Goal: Information Seeking & Learning: Learn about a topic

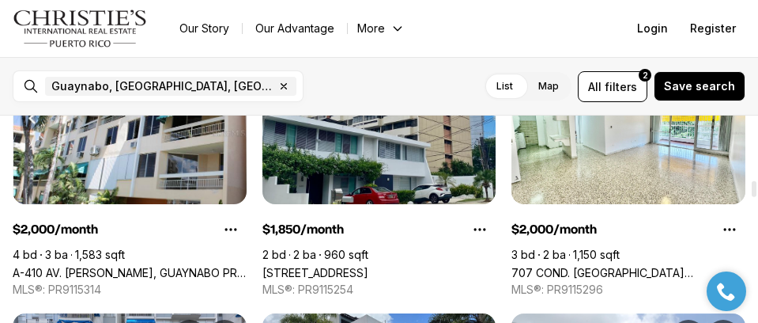
scroll to position [791, 0]
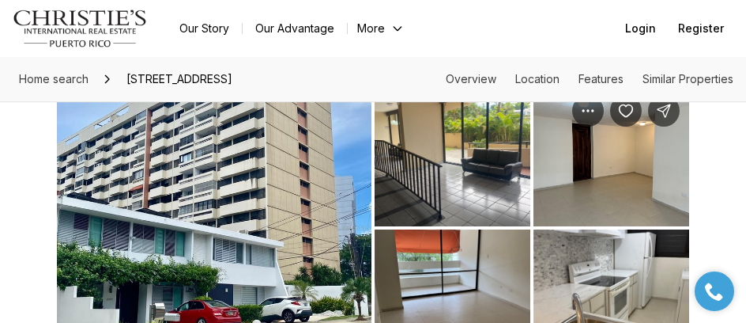
scroll to position [158, 0]
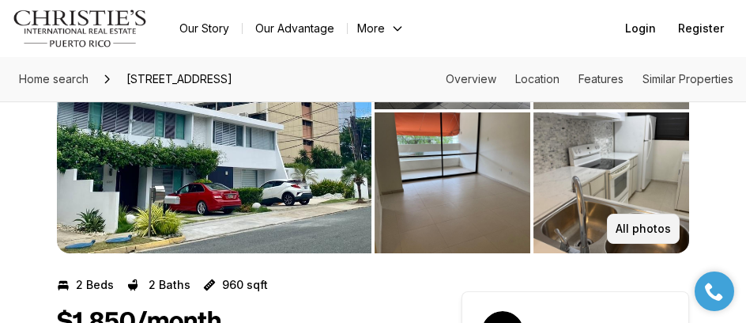
click at [640, 225] on p "All photos" at bounding box center [643, 228] width 55 height 13
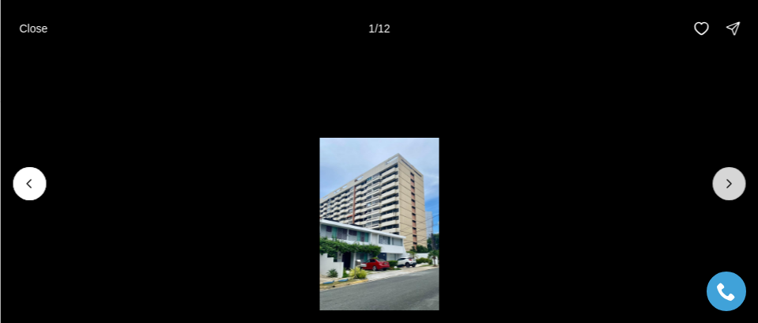
click at [723, 187] on icon "Next slide" at bounding box center [729, 184] width 16 height 16
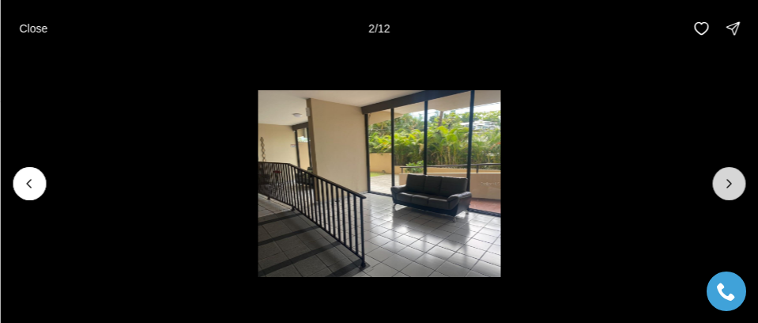
click at [724, 187] on icon "Next slide" at bounding box center [729, 184] width 16 height 16
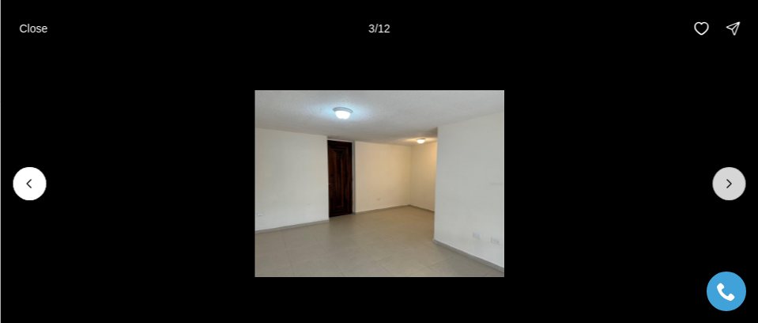
click at [724, 187] on icon "Next slide" at bounding box center [729, 184] width 16 height 16
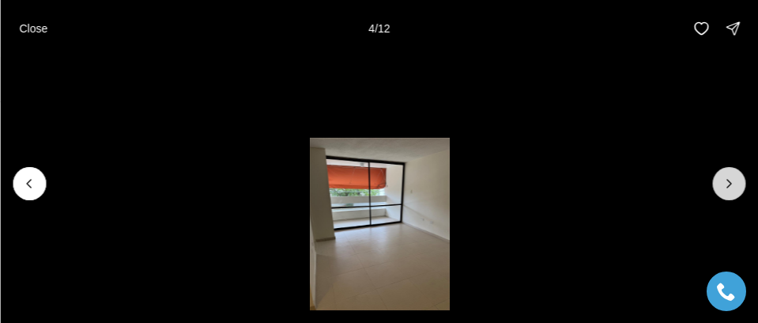
click at [724, 187] on icon "Next slide" at bounding box center [729, 184] width 16 height 16
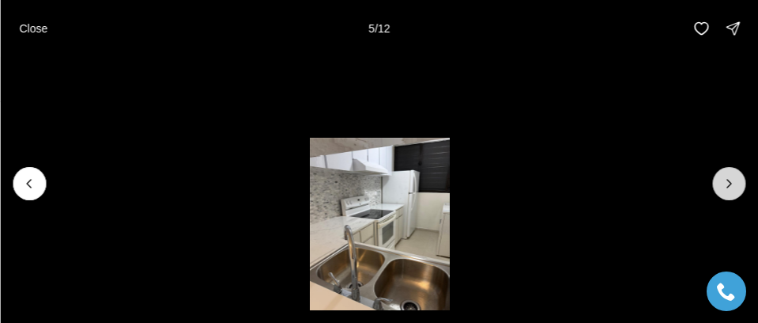
click at [724, 187] on icon "Next slide" at bounding box center [729, 184] width 16 height 16
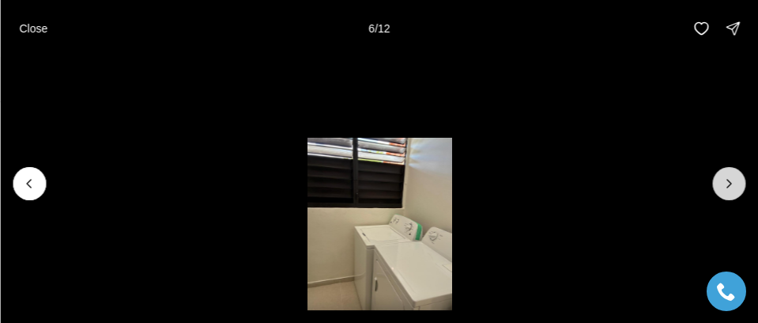
click at [724, 187] on icon "Next slide" at bounding box center [729, 184] width 16 height 16
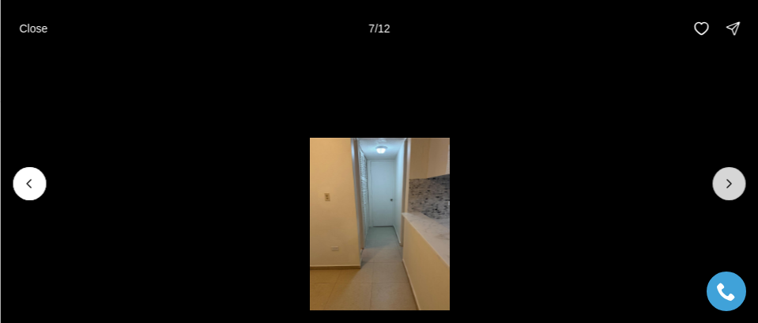
click at [724, 187] on icon "Next slide" at bounding box center [729, 184] width 16 height 16
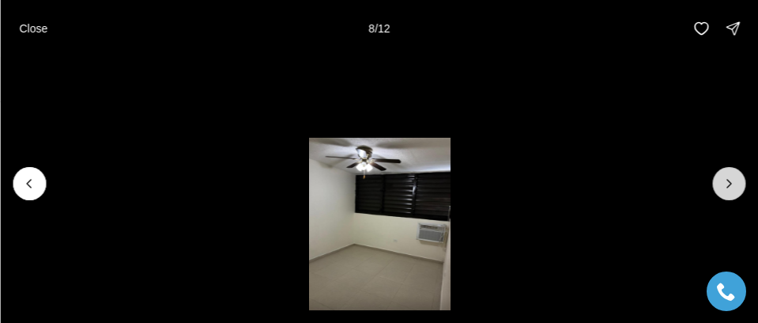
click at [724, 187] on icon "Next slide" at bounding box center [729, 184] width 16 height 16
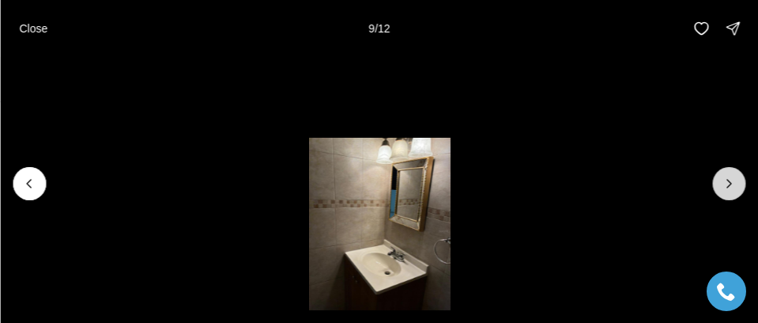
click at [724, 187] on icon "Next slide" at bounding box center [729, 184] width 16 height 16
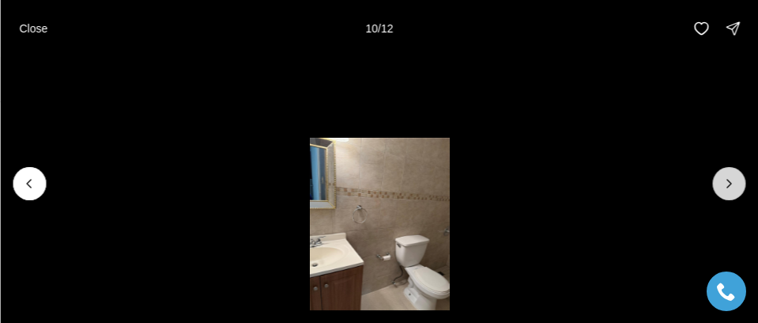
click at [724, 187] on icon "Next slide" at bounding box center [729, 184] width 16 height 16
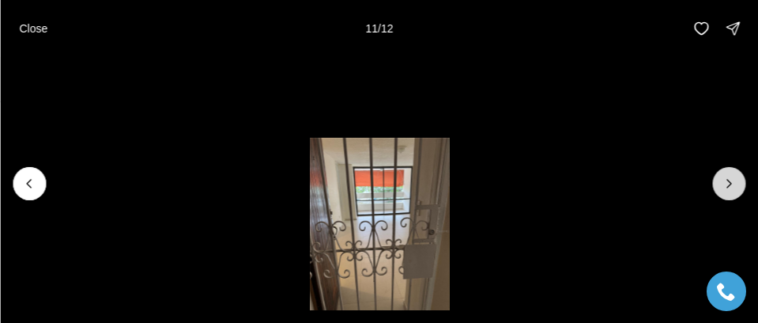
click at [724, 187] on icon "Next slide" at bounding box center [729, 184] width 16 height 16
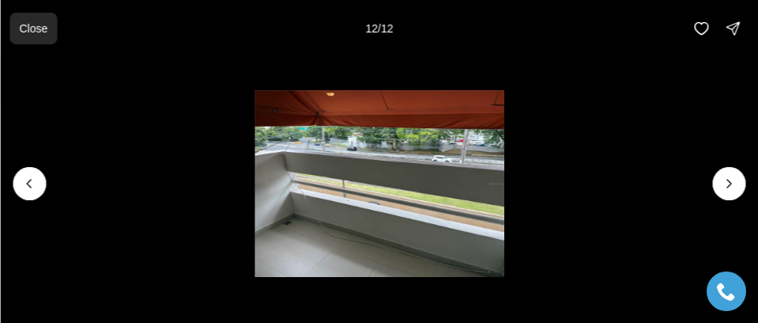
click at [45, 32] on p "Close" at bounding box center [33, 28] width 28 height 13
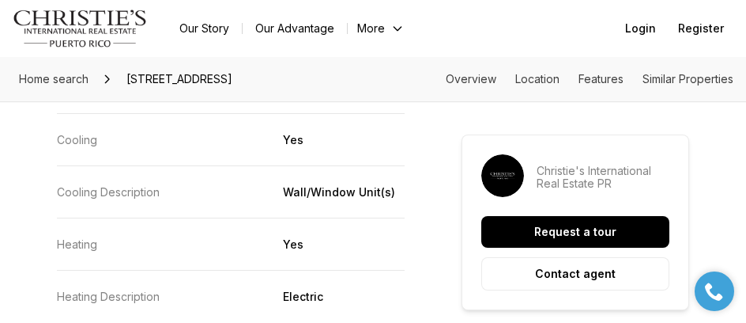
scroll to position [2372, 0]
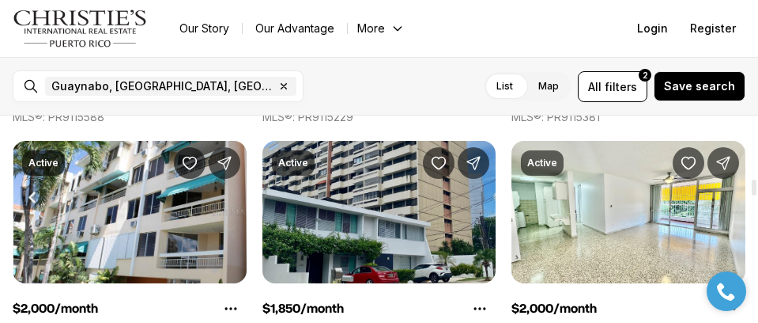
scroll to position [870, 0]
